Goal: Task Accomplishment & Management: Manage account settings

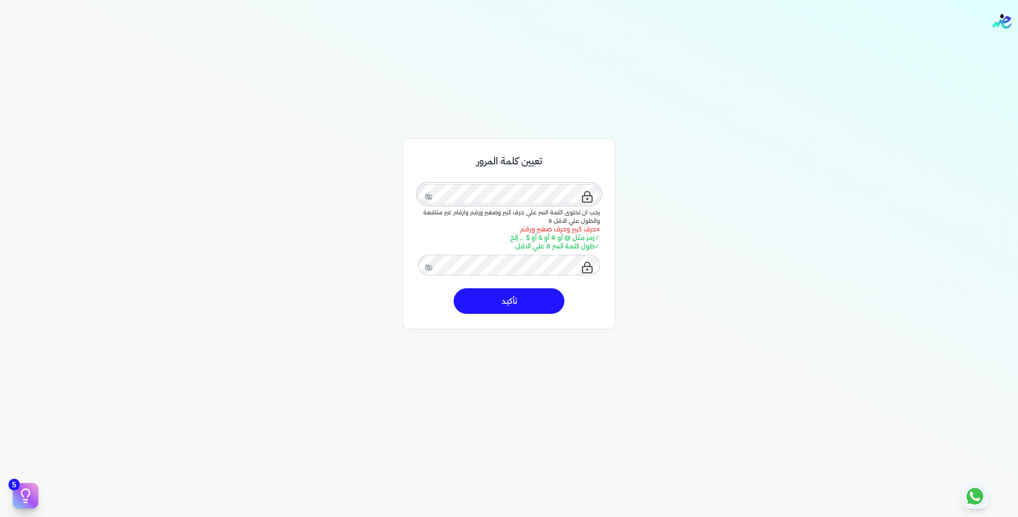
click at [659, 190] on div "تعيين كلمة المرور يجب ان تحتوى كلمة السر علي حرف كبير وصغير ورقم وارقام غير متت…" at bounding box center [509, 369] width 1018 height 517
click at [533, 305] on button "تأكيد" at bounding box center [509, 302] width 111 height 26
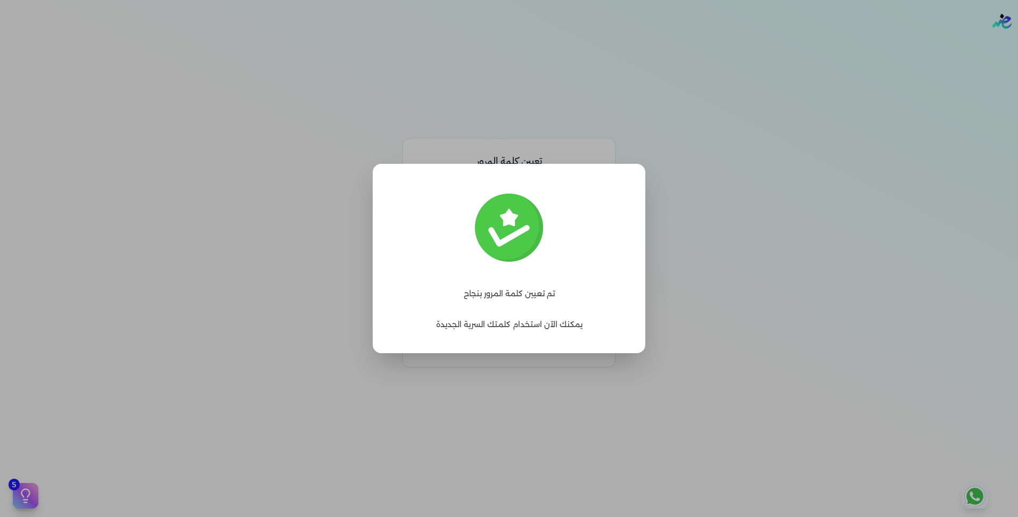
click at [779, 221] on label "Close" at bounding box center [509, 258] width 1018 height 517
click at [600, 320] on input "Close" at bounding box center [600, 320] width 0 height 0
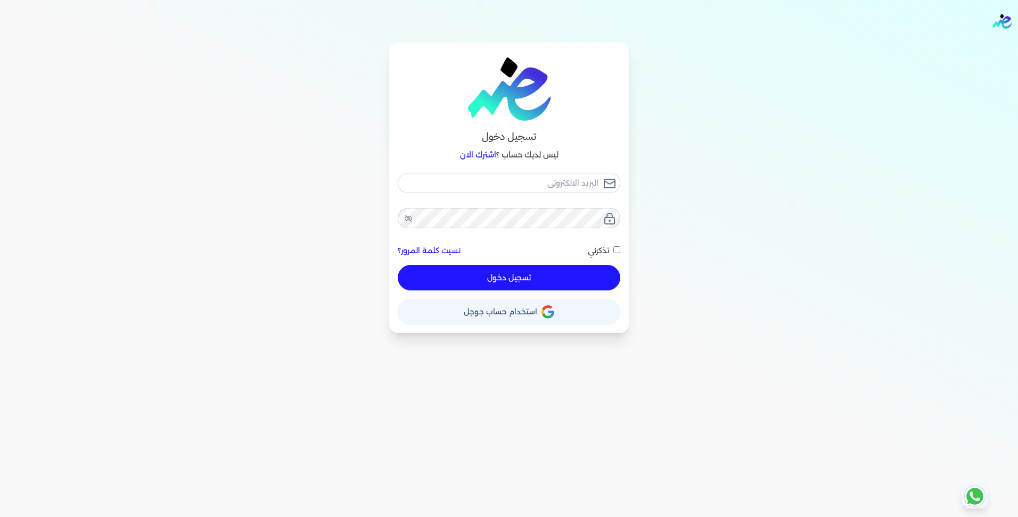
click at [755, 258] on div "تسجيل دخول ليس لديك حساب ؟ اشترك الان نسيت كلمة المرور؟ تذكرني تسجيل دخول X حسا…" at bounding box center [509, 188] width 818 height 291
click at [575, 178] on input "email" at bounding box center [509, 183] width 223 height 20
click at [562, 190] on input "email" at bounding box center [509, 183] width 223 height 20
click at [560, 185] on input "email" at bounding box center [509, 183] width 223 height 20
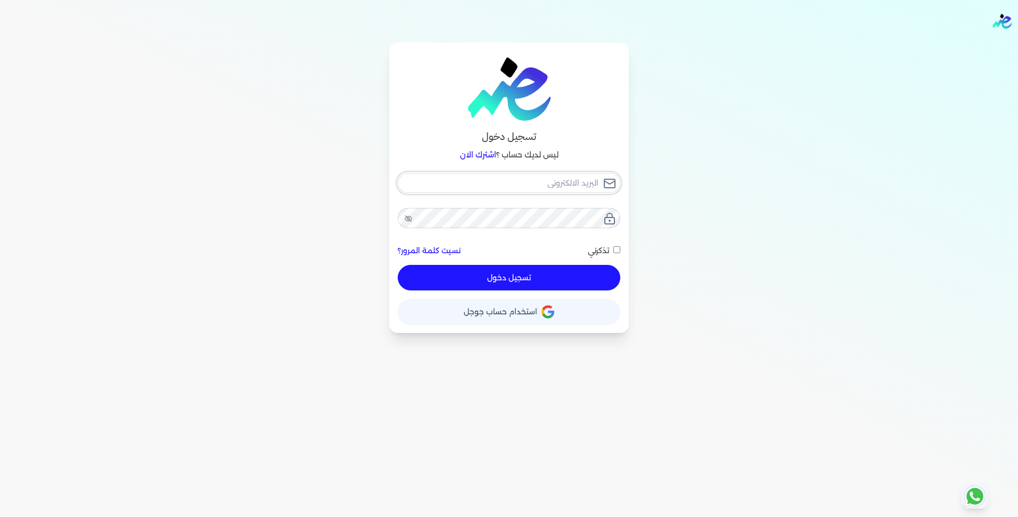
click at [560, 185] on input "email" at bounding box center [509, 183] width 223 height 20
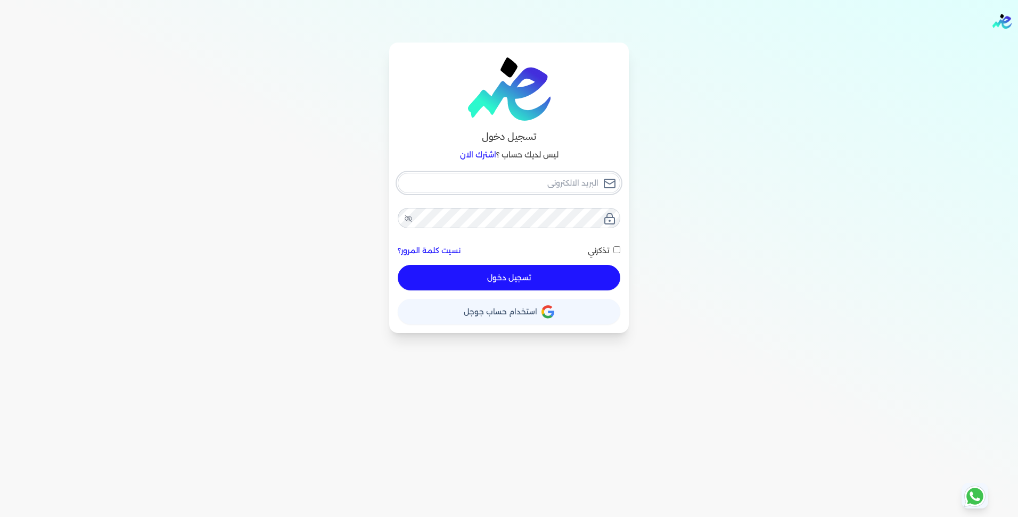
paste input "[PERSON_NAME][EMAIL_ADDRESS][DOMAIN_NAME]"
type input "[PERSON_NAME][EMAIL_ADDRESS][DOMAIN_NAME]"
checkbox input "false"
type input "[PERSON_NAME][EMAIL_ADDRESS][DOMAIN_NAME]"
click at [615, 249] on input "تذكرني" at bounding box center [616, 249] width 7 height 7
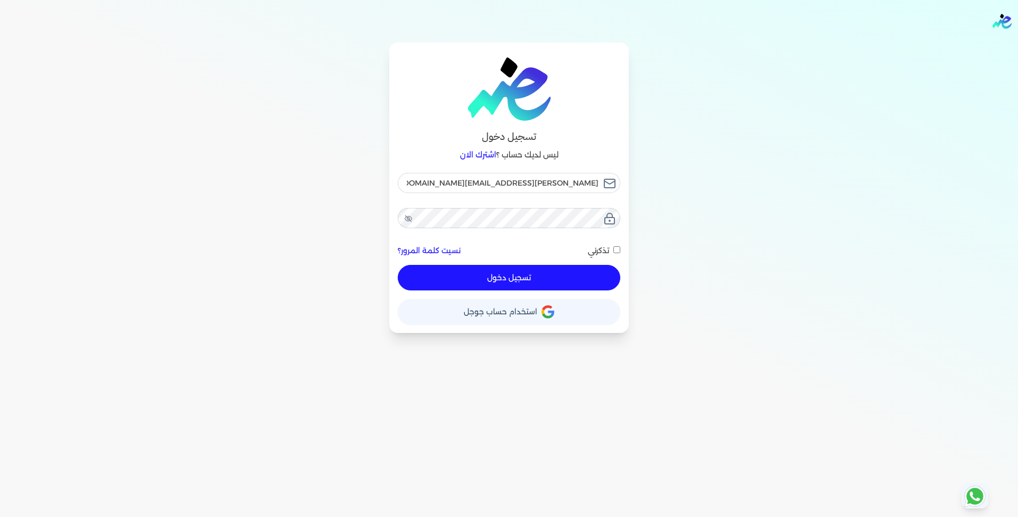
checkbox input "true"
click at [409, 219] on icon at bounding box center [408, 218] width 7 height 7
click at [527, 275] on button "تسجيل دخول" at bounding box center [509, 278] width 223 height 26
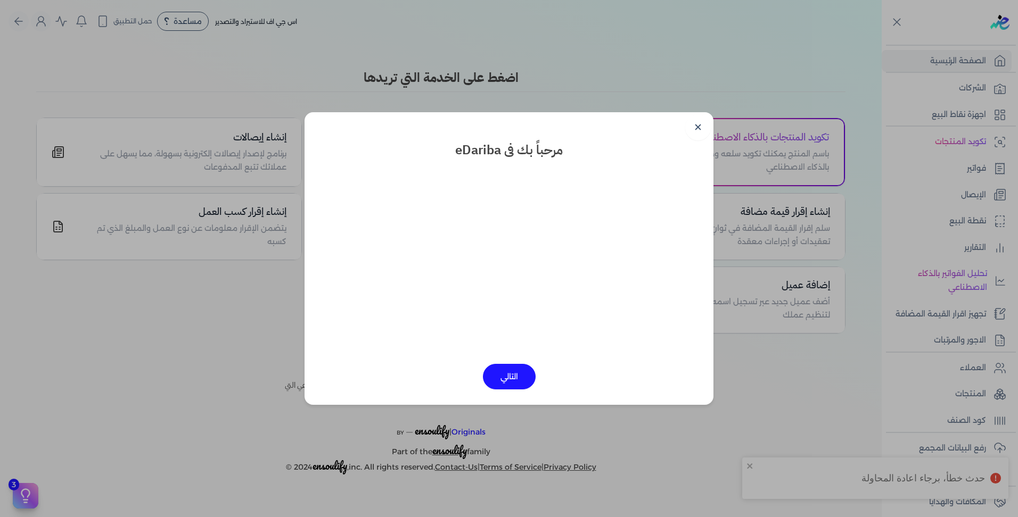
click at [505, 379] on button "التالي" at bounding box center [509, 377] width 53 height 26
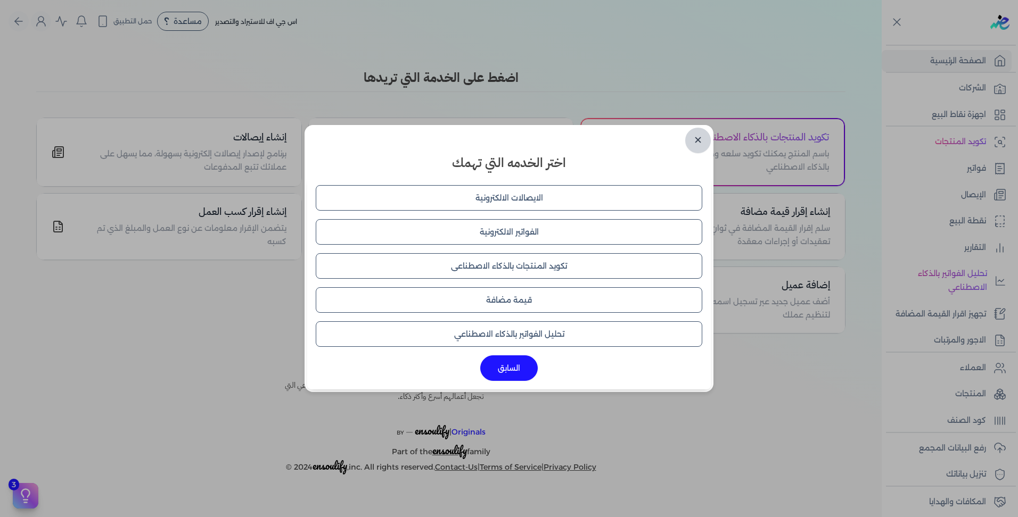
click at [700, 138] on link "✕" at bounding box center [698, 141] width 26 height 26
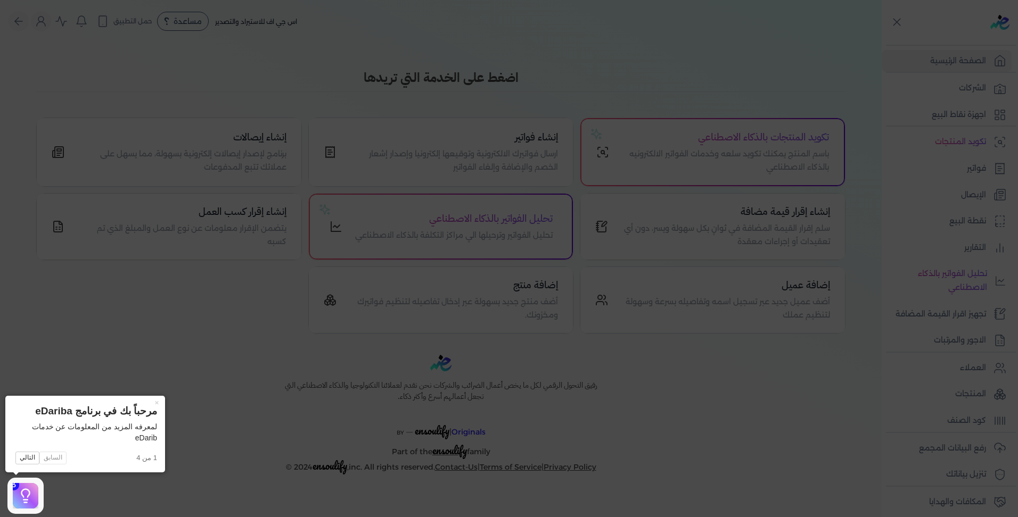
click at [488, 23] on icon at bounding box center [509, 258] width 1018 height 517
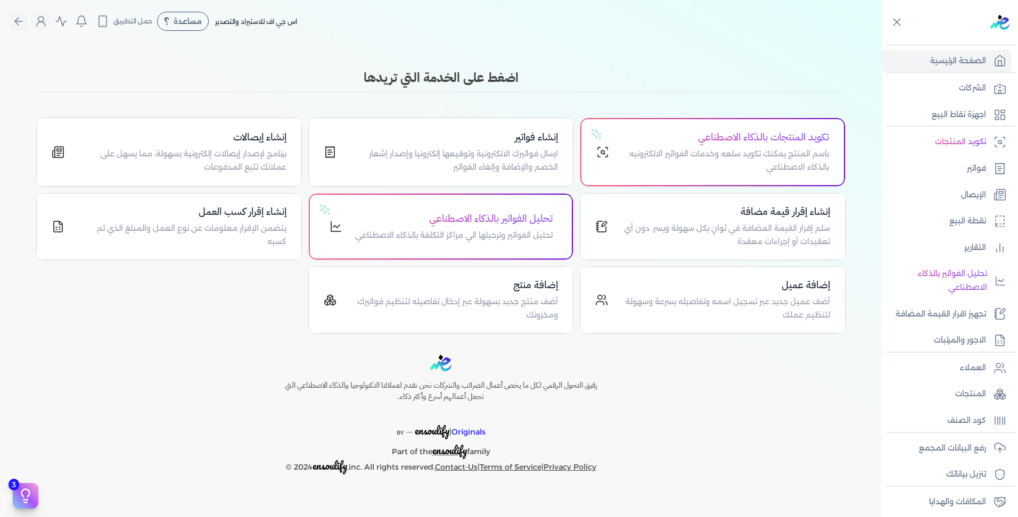
click at [759, 387] on div "رفيق التحول الرقمي لكل ما يخص أعمال الضرائب والشركات نحن نقدم لعملائنا التكنولو…" at bounding box center [441, 415] width 882 height 120
click at [984, 169] on p "فواتير" at bounding box center [976, 169] width 19 height 14
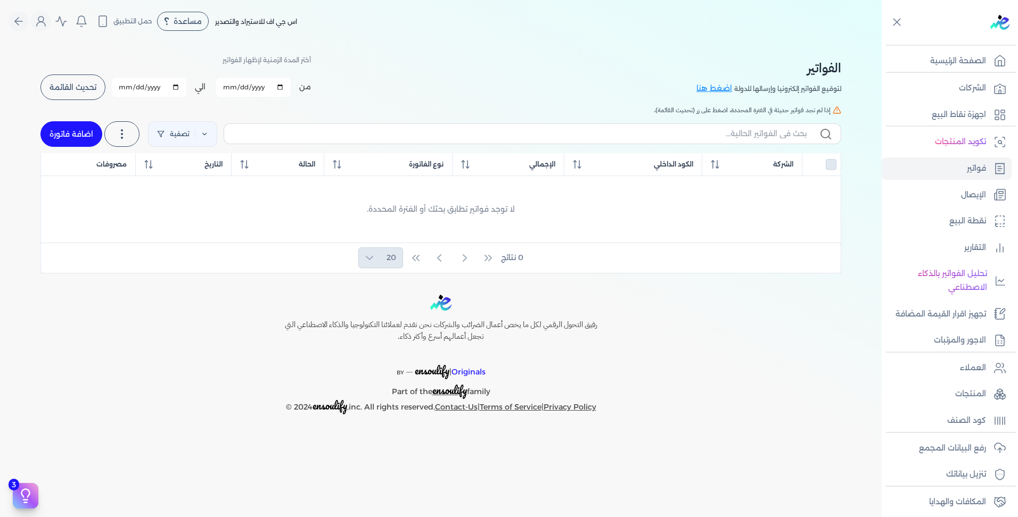
click at [74, 85] on span "تحديث القائمة" at bounding box center [73, 87] width 47 height 7
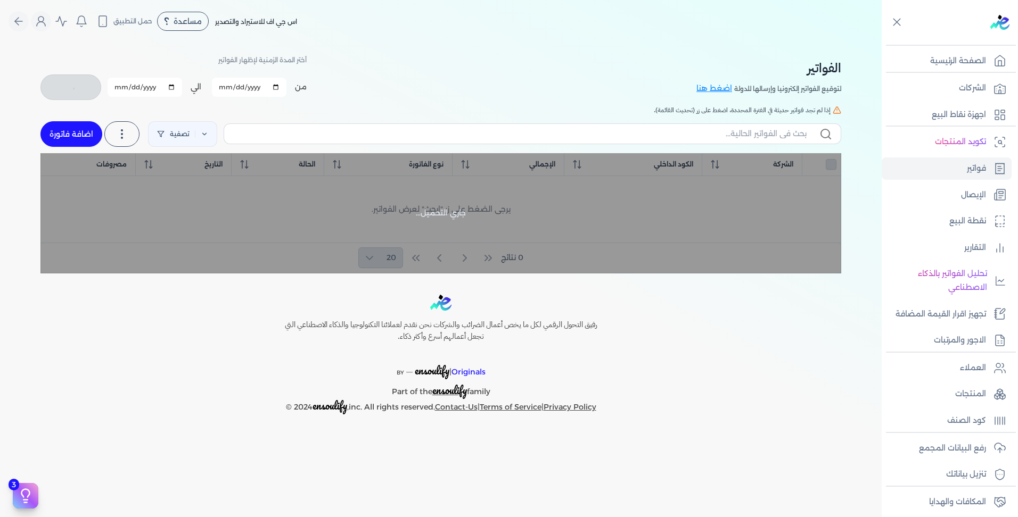
checkbox input "false"
